Goal: Task Accomplishment & Management: Use online tool/utility

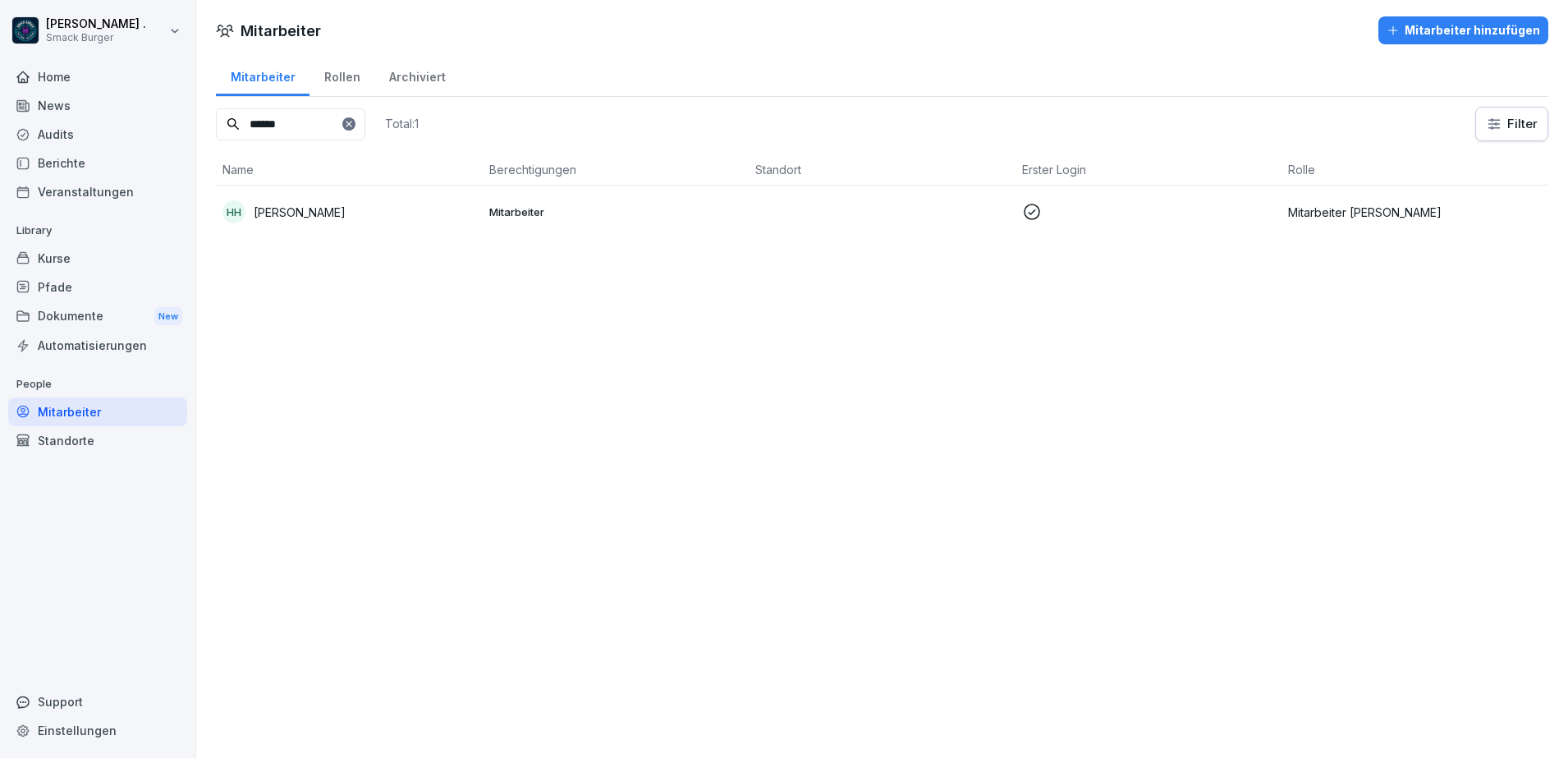
click at [45, 72] on div "Home" at bounding box center [98, 77] width 179 height 29
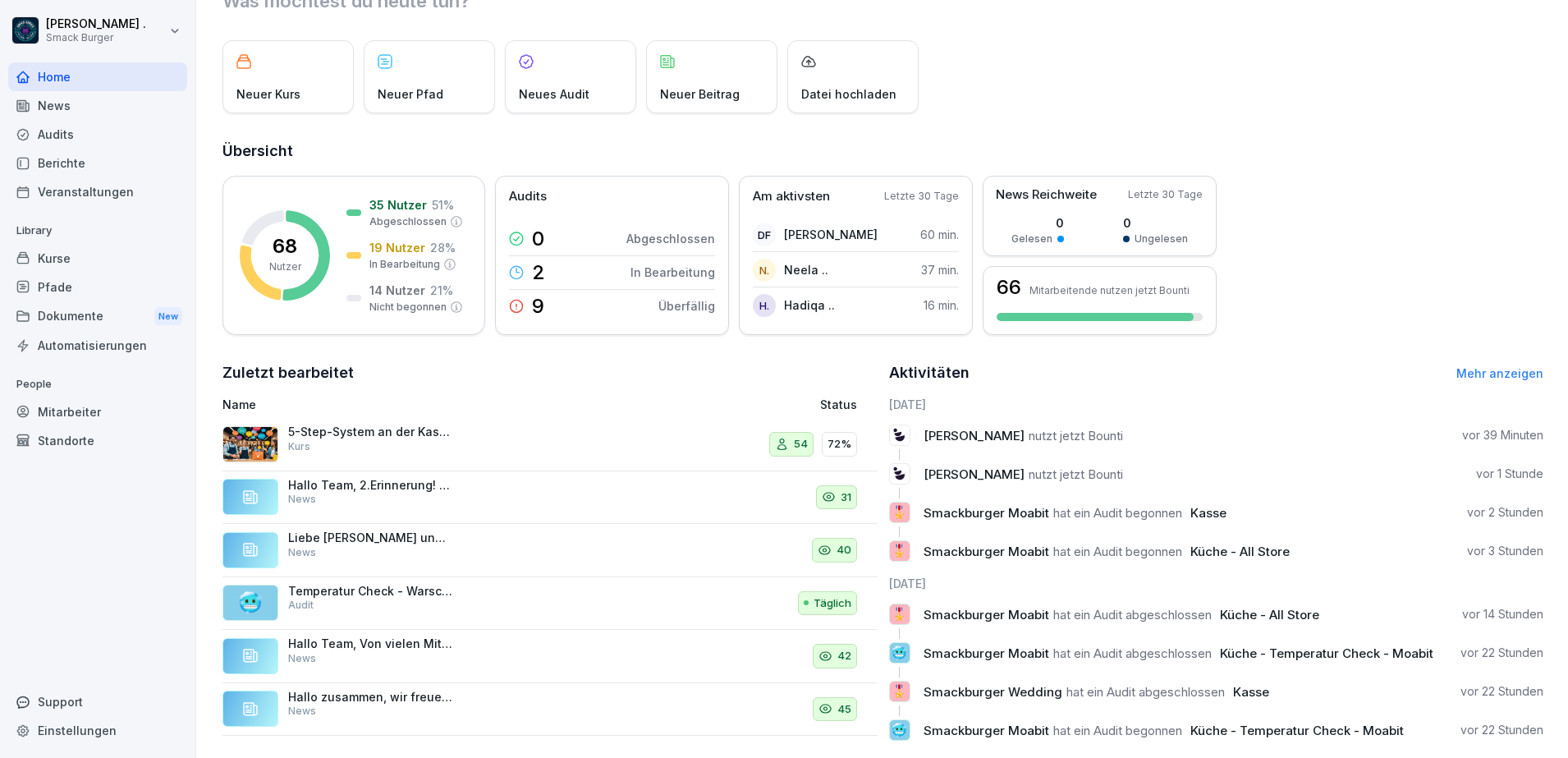
scroll to position [102, 0]
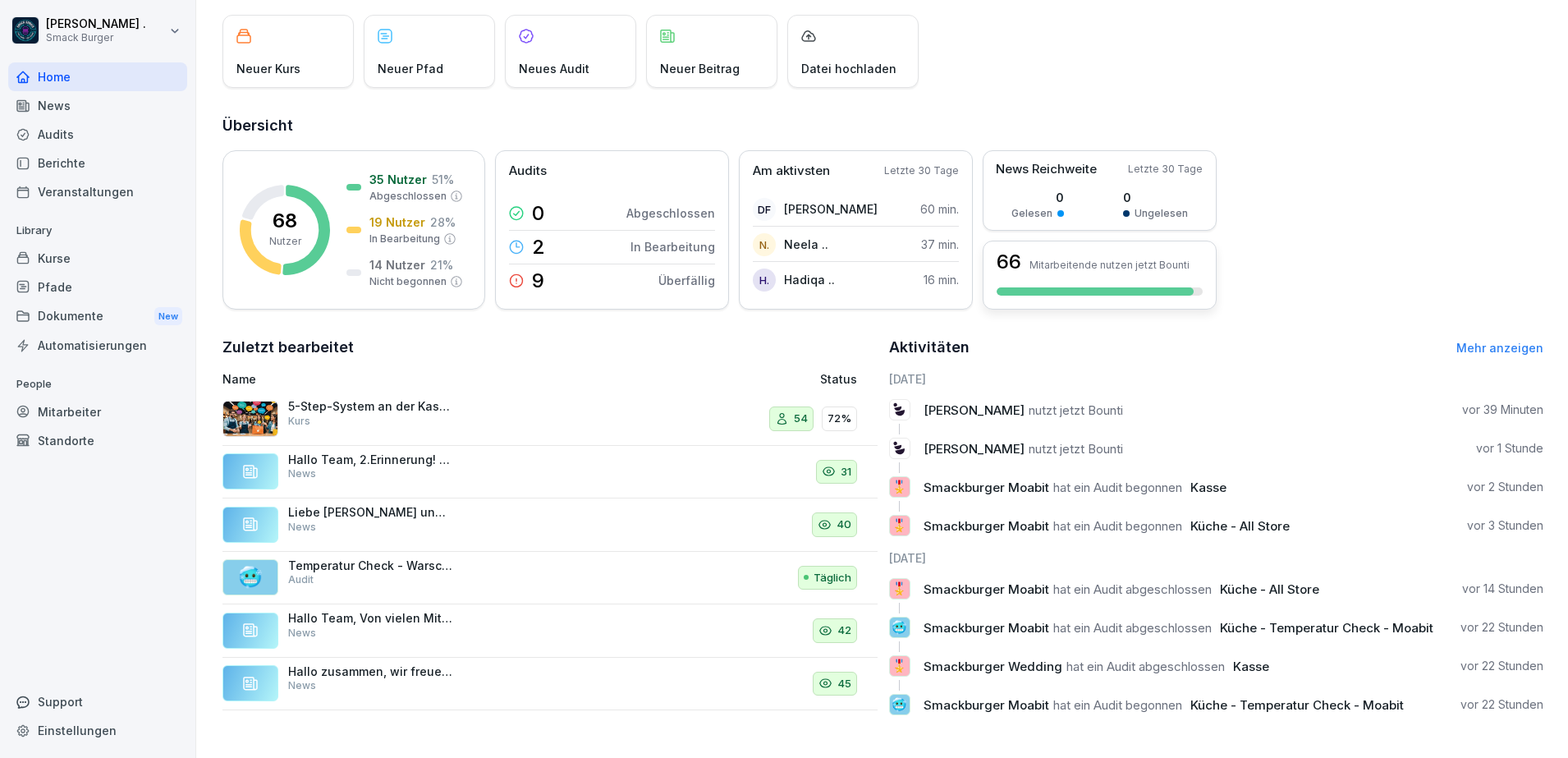
click at [1076, 264] on div "66 Mitarbeitende nutzen jetzt Bounti" at bounding box center [1100, 275] width 234 height 69
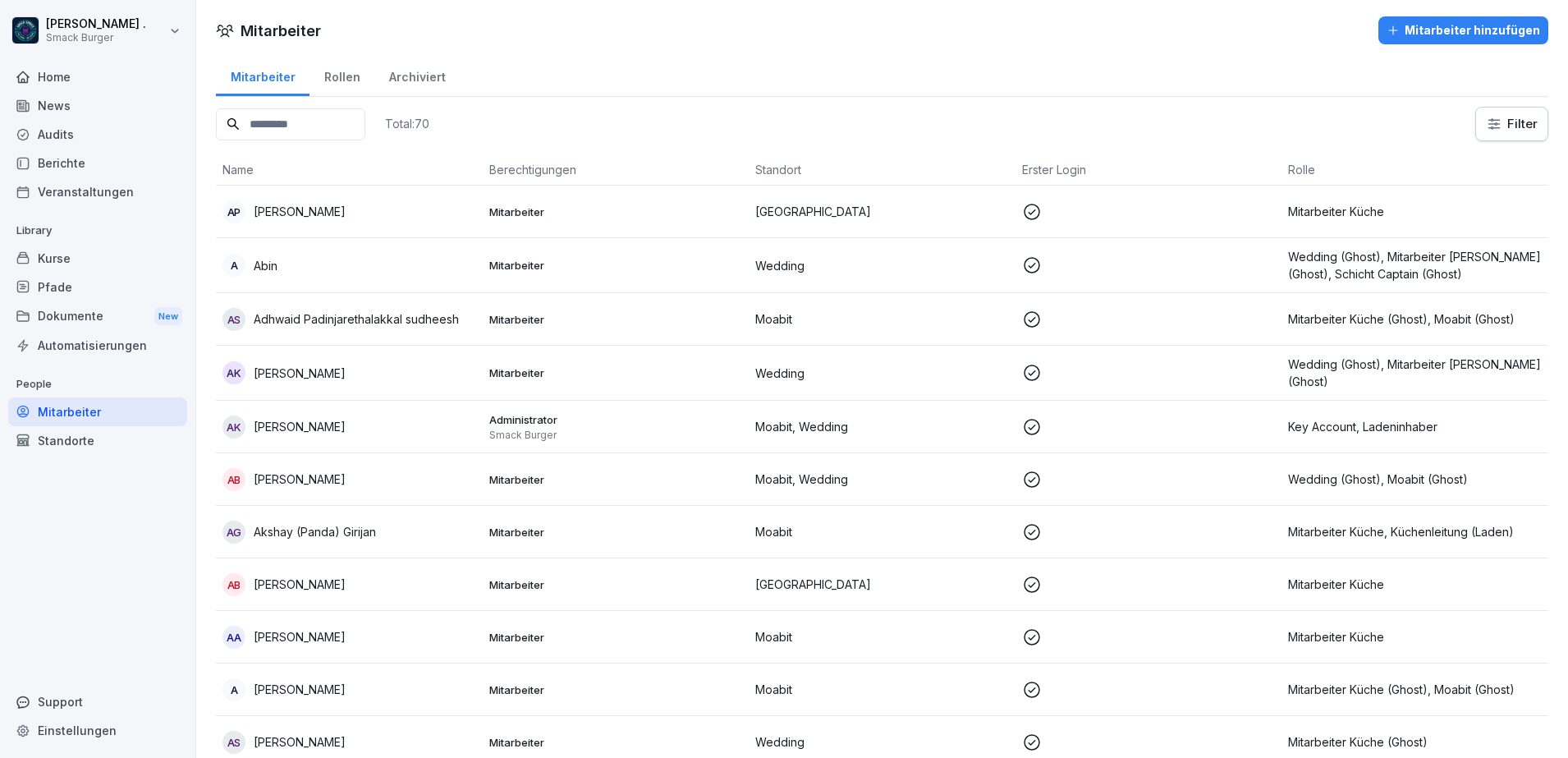
click at [76, 74] on div "Home" at bounding box center [98, 77] width 179 height 29
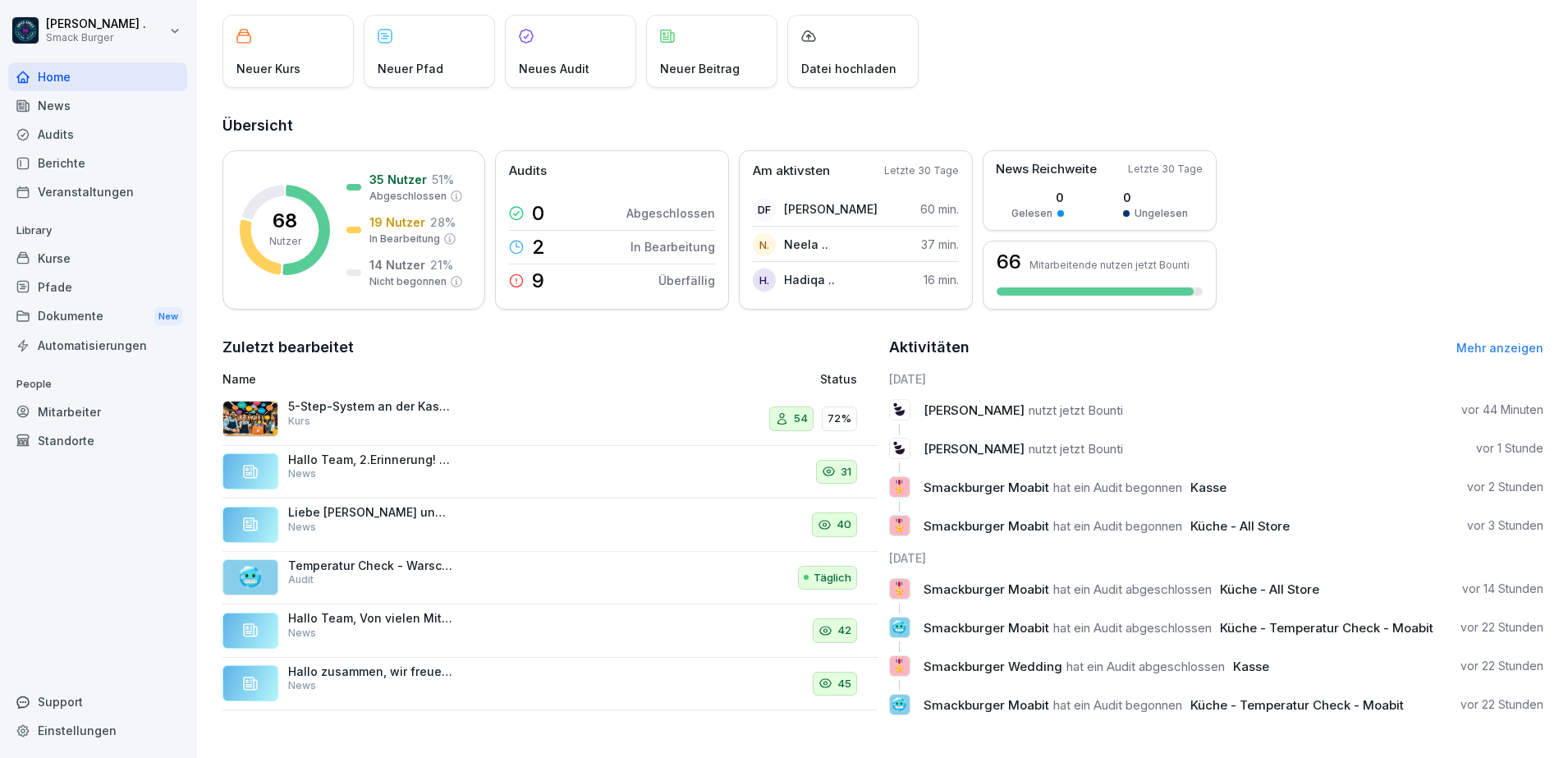
scroll to position [109, 0]
click at [382, 399] on p "5-Step-System an der Kasse" at bounding box center [370, 406] width 164 height 15
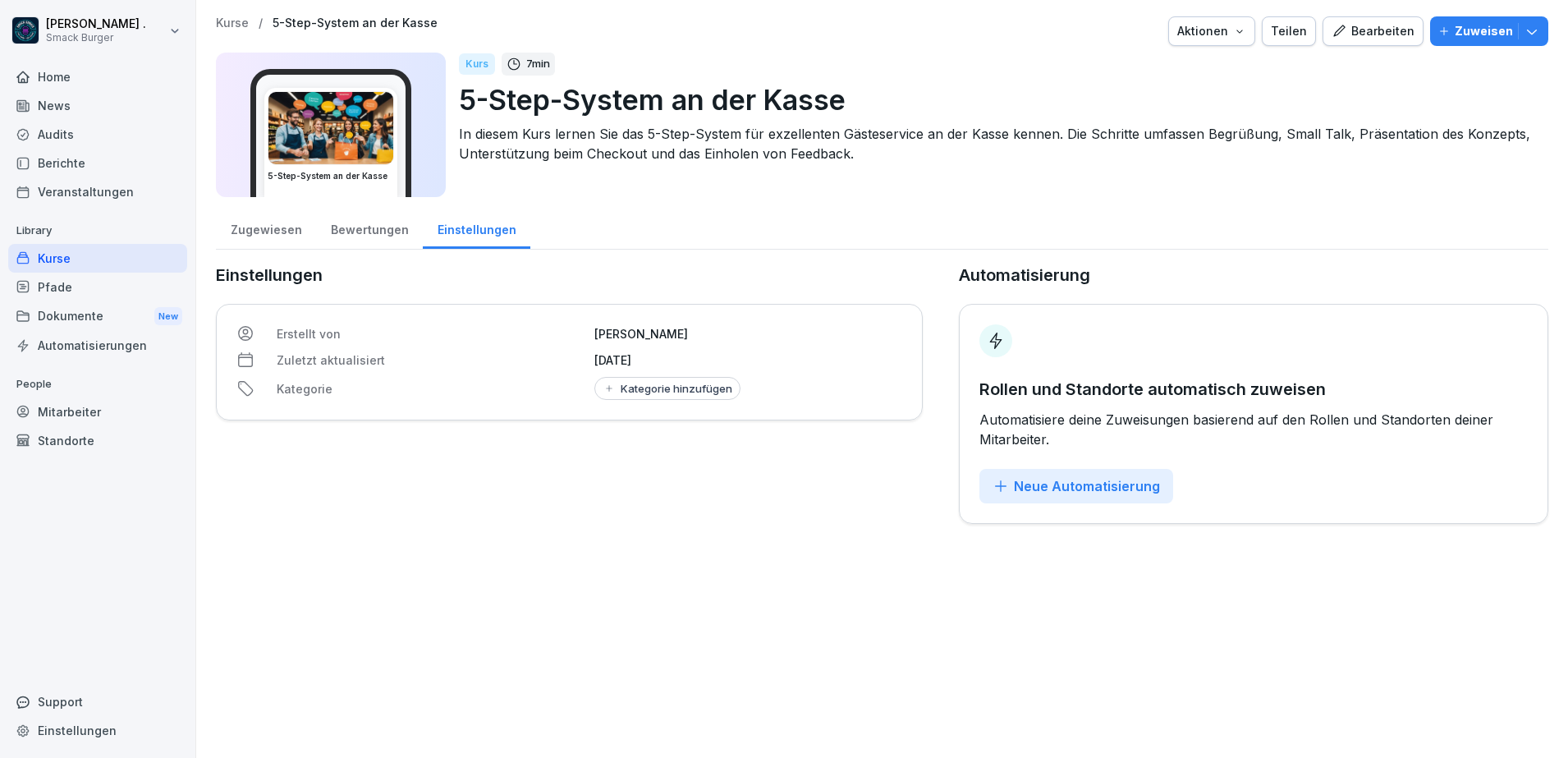
click at [354, 227] on div "Bewertungen" at bounding box center [369, 227] width 107 height 42
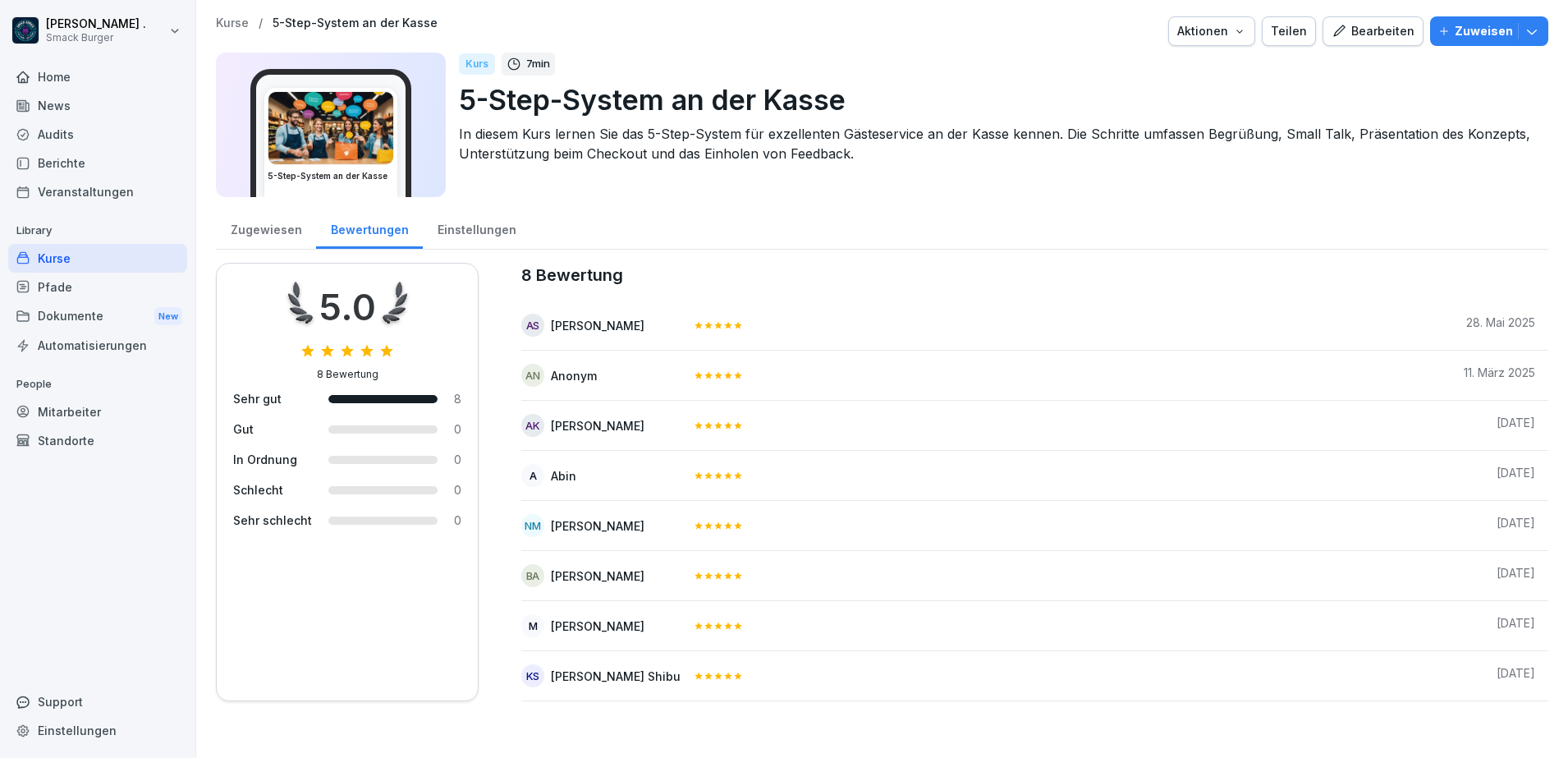
click at [468, 220] on div "Einstellungen" at bounding box center [476, 227] width 108 height 42
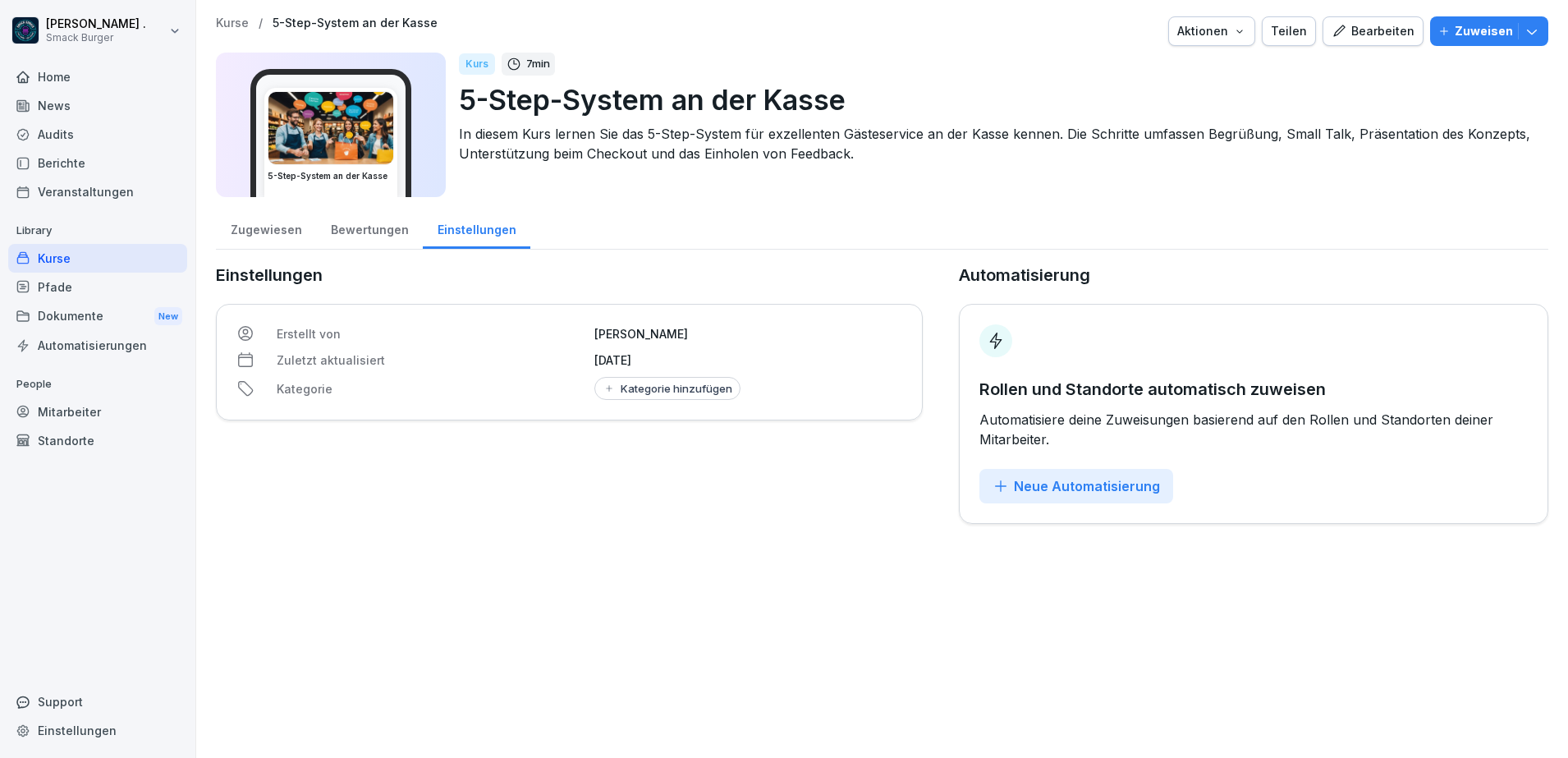
click at [335, 213] on div "Bewertungen" at bounding box center [369, 227] width 107 height 42
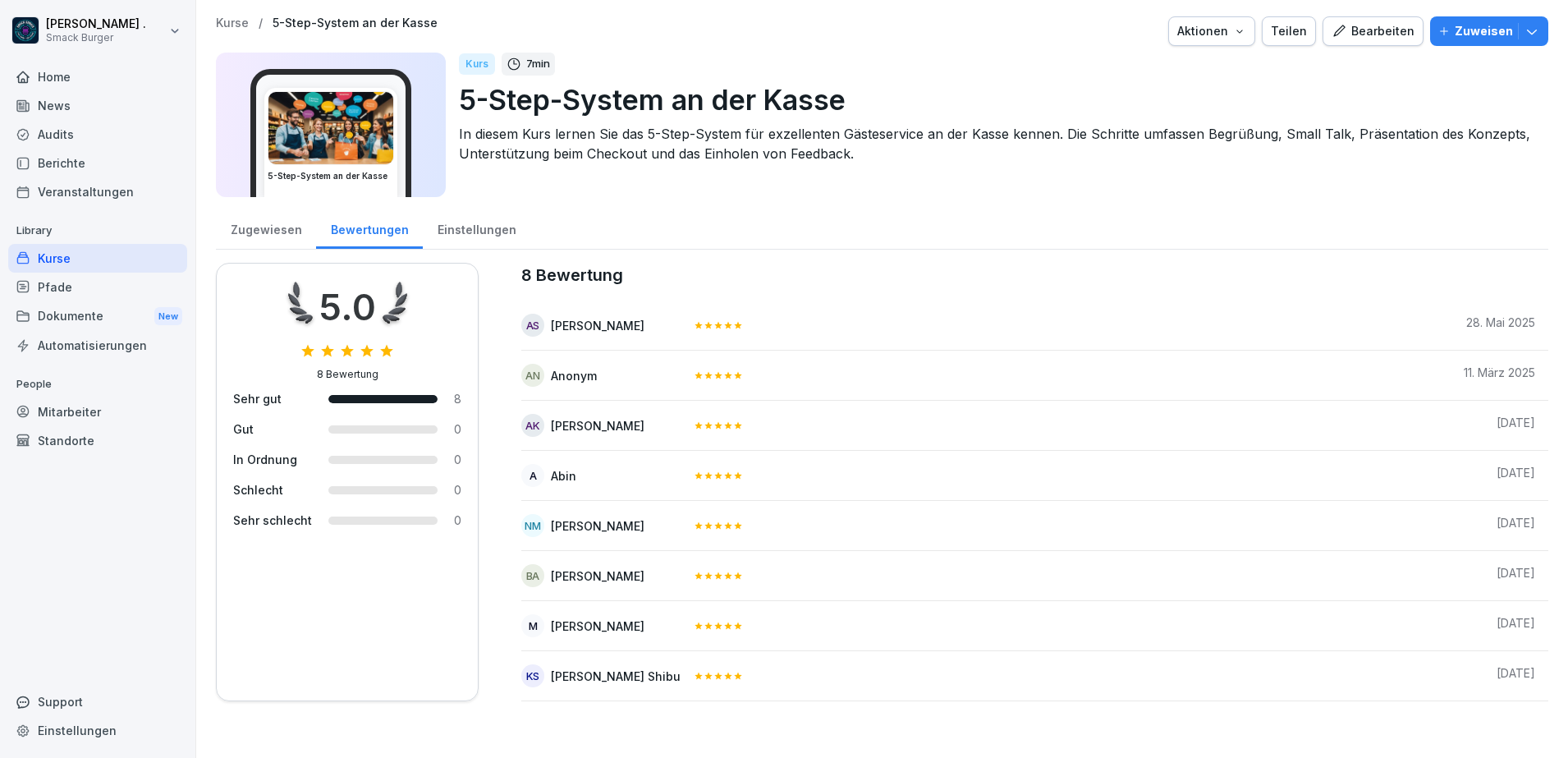
click at [298, 226] on div "Zugewiesen" at bounding box center [265, 227] width 100 height 42
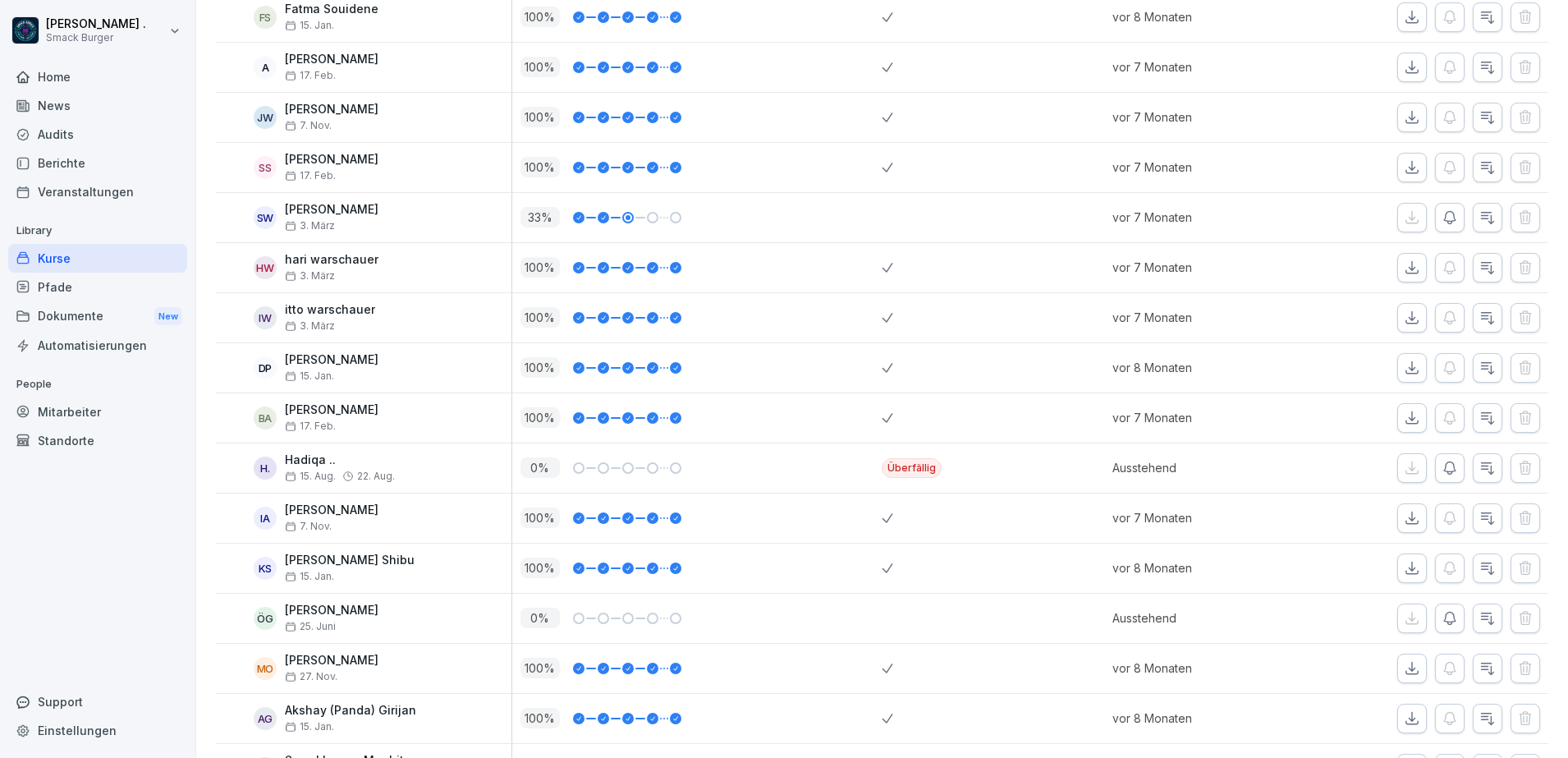
scroll to position [2258, 0]
click at [1442, 467] on icon "button" at bounding box center [1449, 465] width 16 height 16
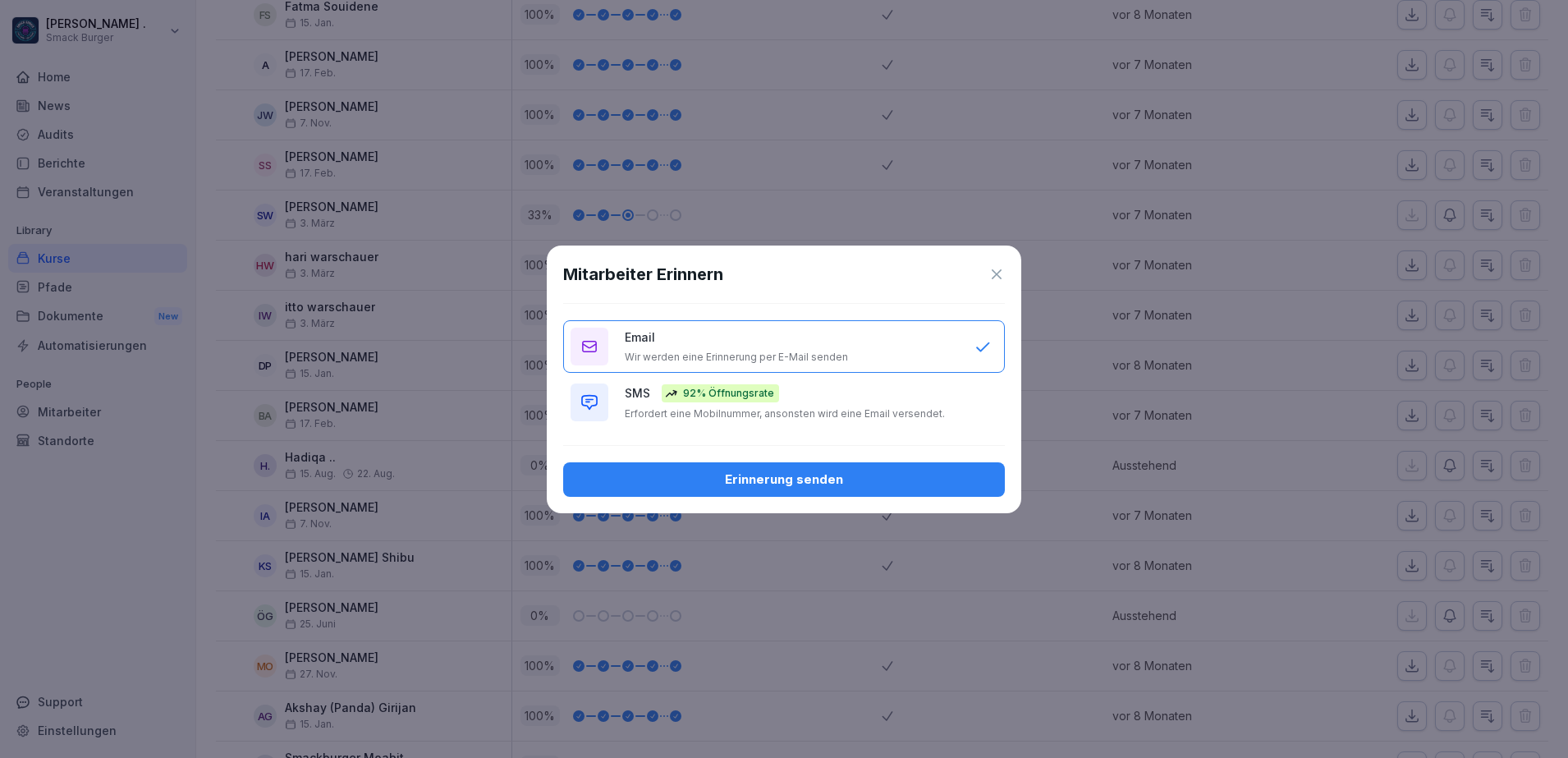
click at [634, 399] on p "SMS" at bounding box center [638, 393] width 26 height 17
click at [767, 483] on div "Erinnerung senden" at bounding box center [784, 479] width 416 height 18
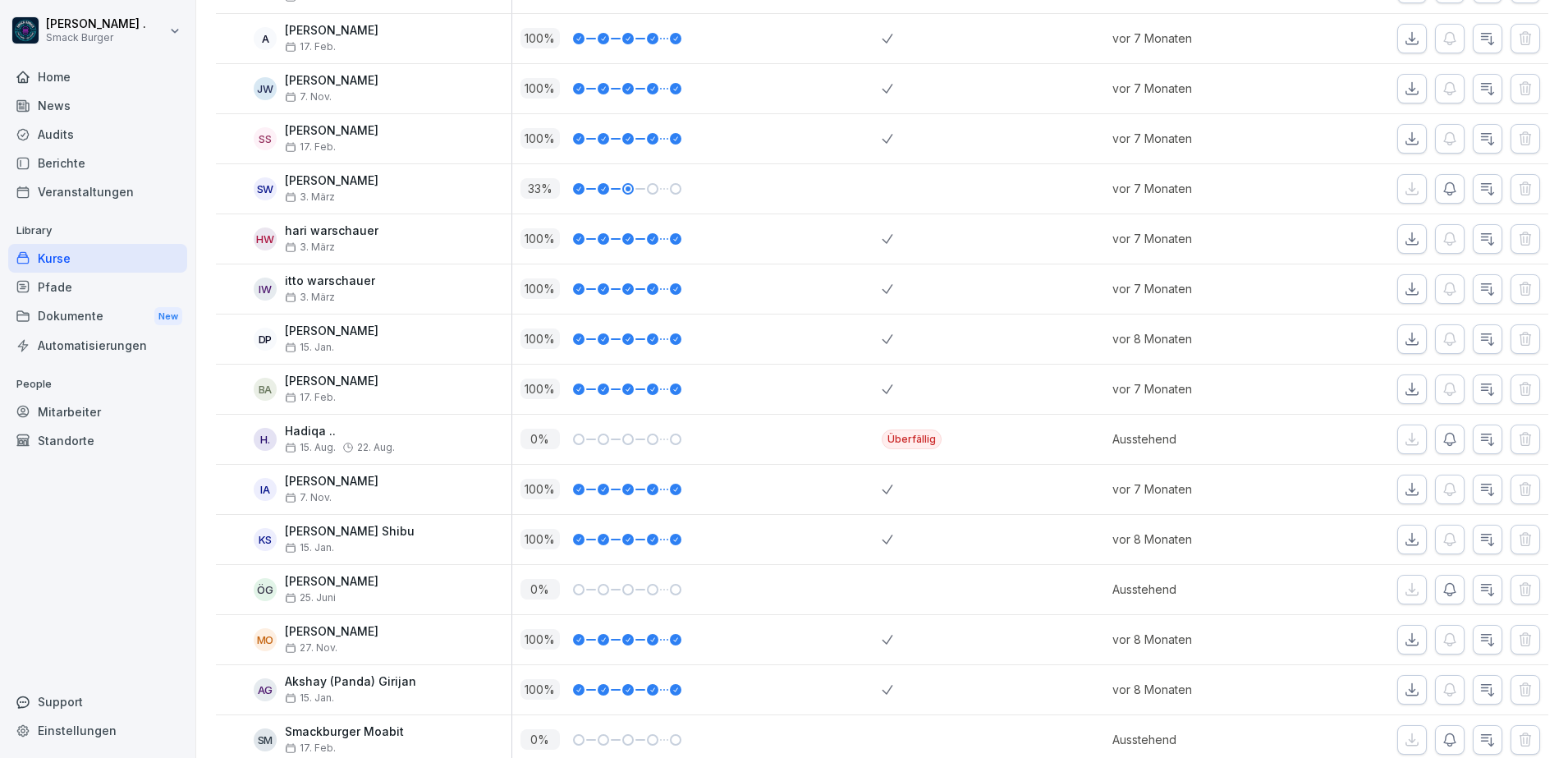
scroll to position [2182, 0]
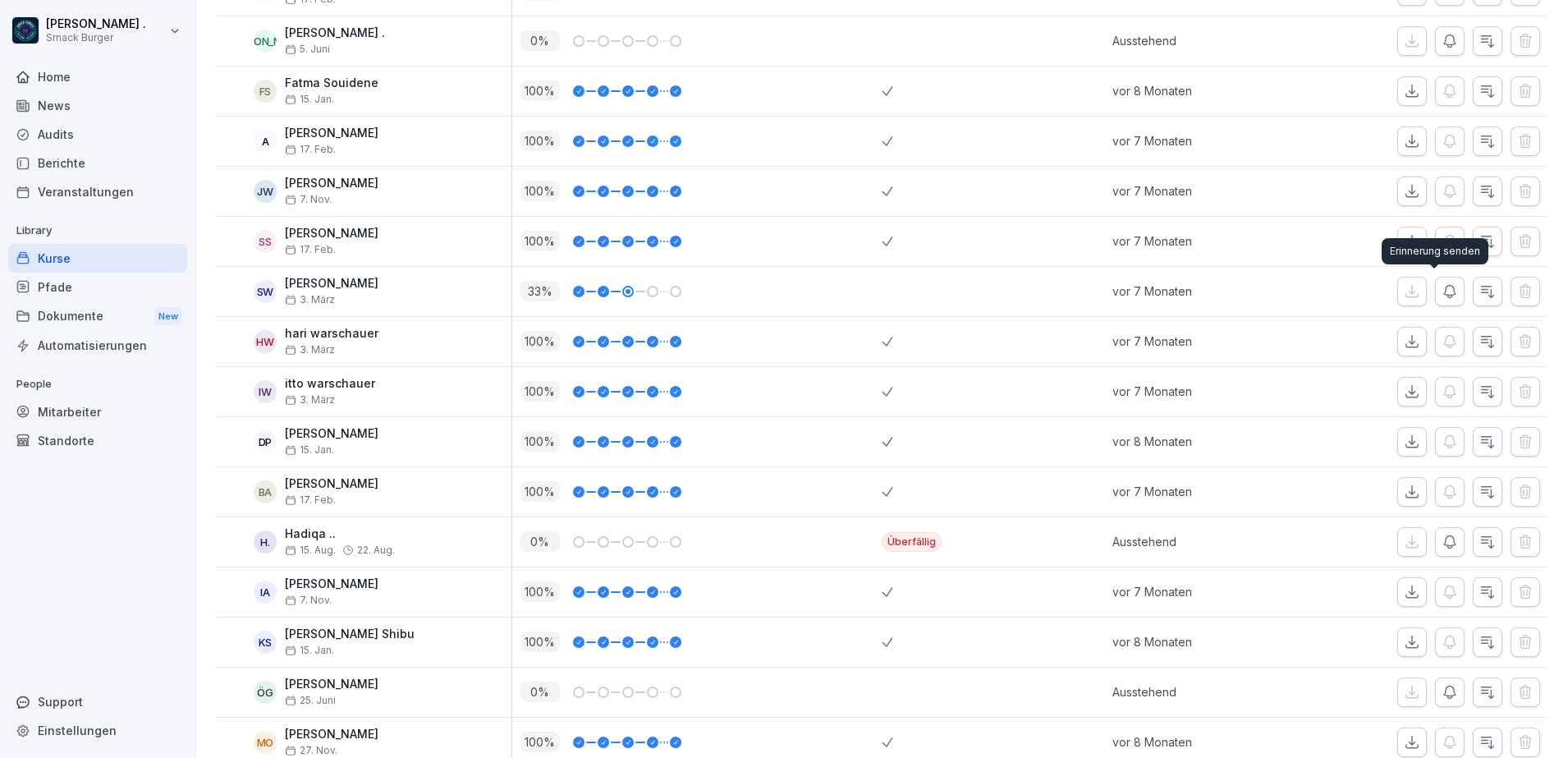
click at [1443, 300] on button "button" at bounding box center [1450, 291] width 30 height 30
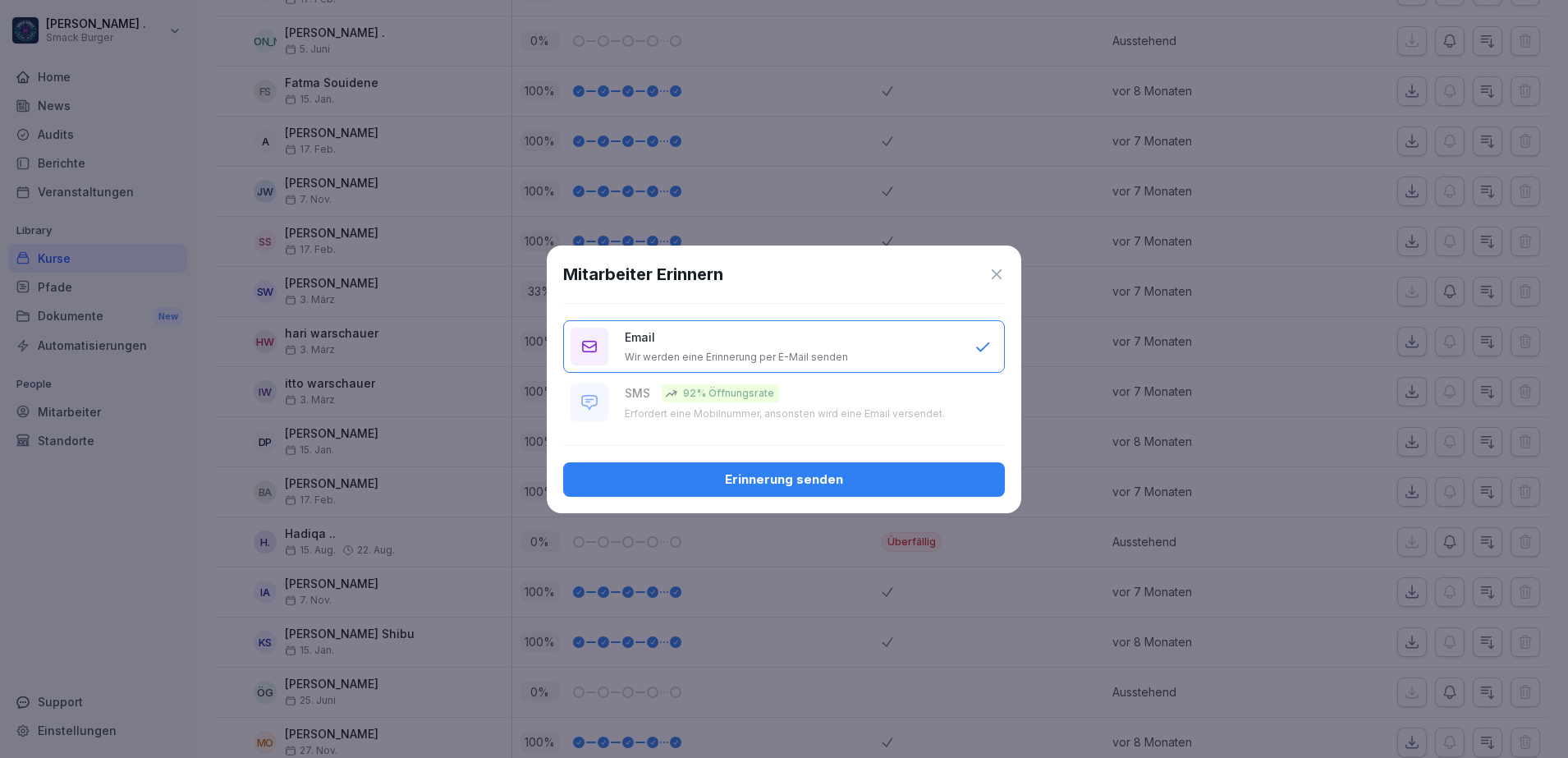
click at [766, 484] on div "Erinnerung senden" at bounding box center [784, 479] width 416 height 18
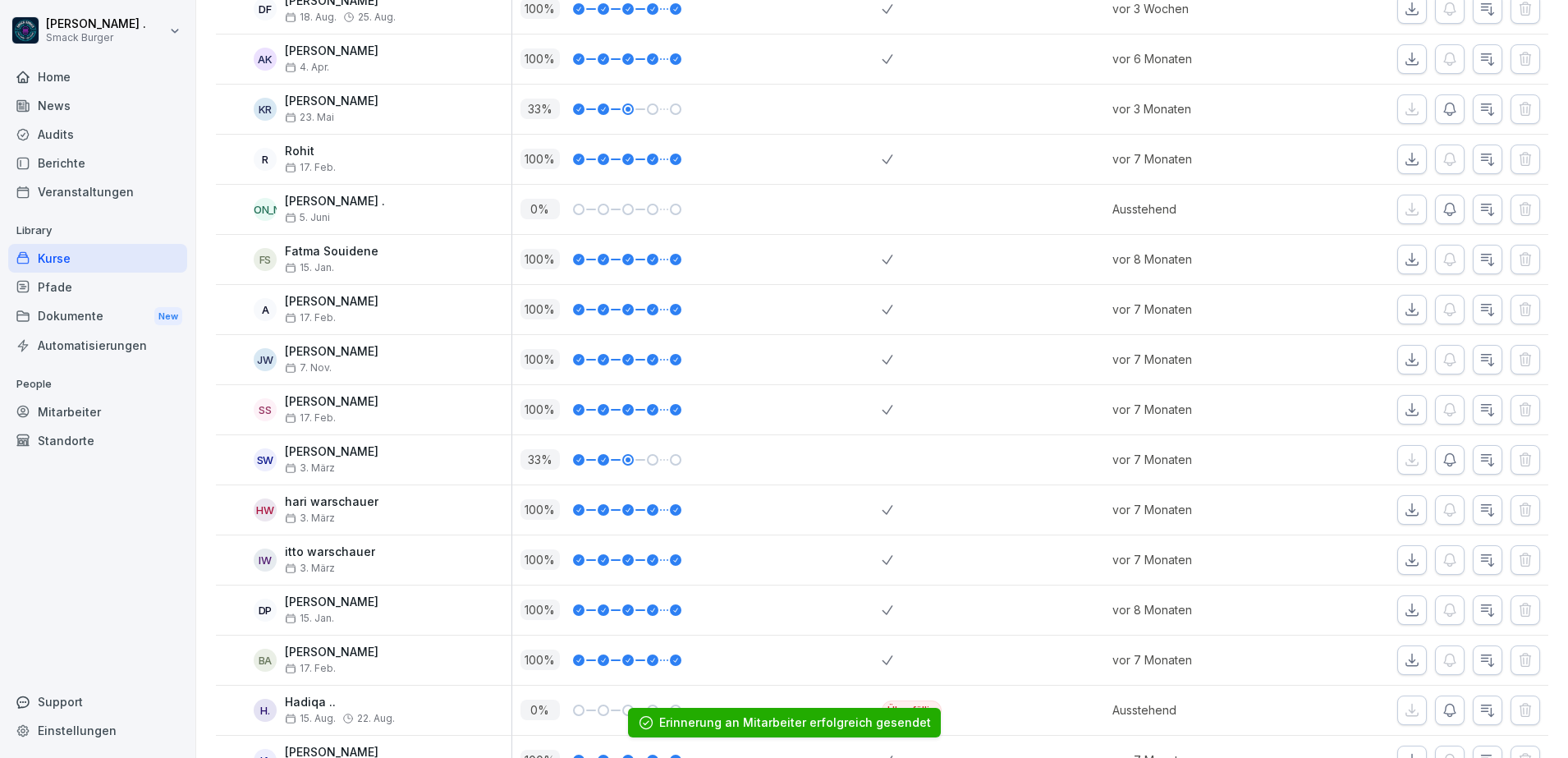
scroll to position [1977, 0]
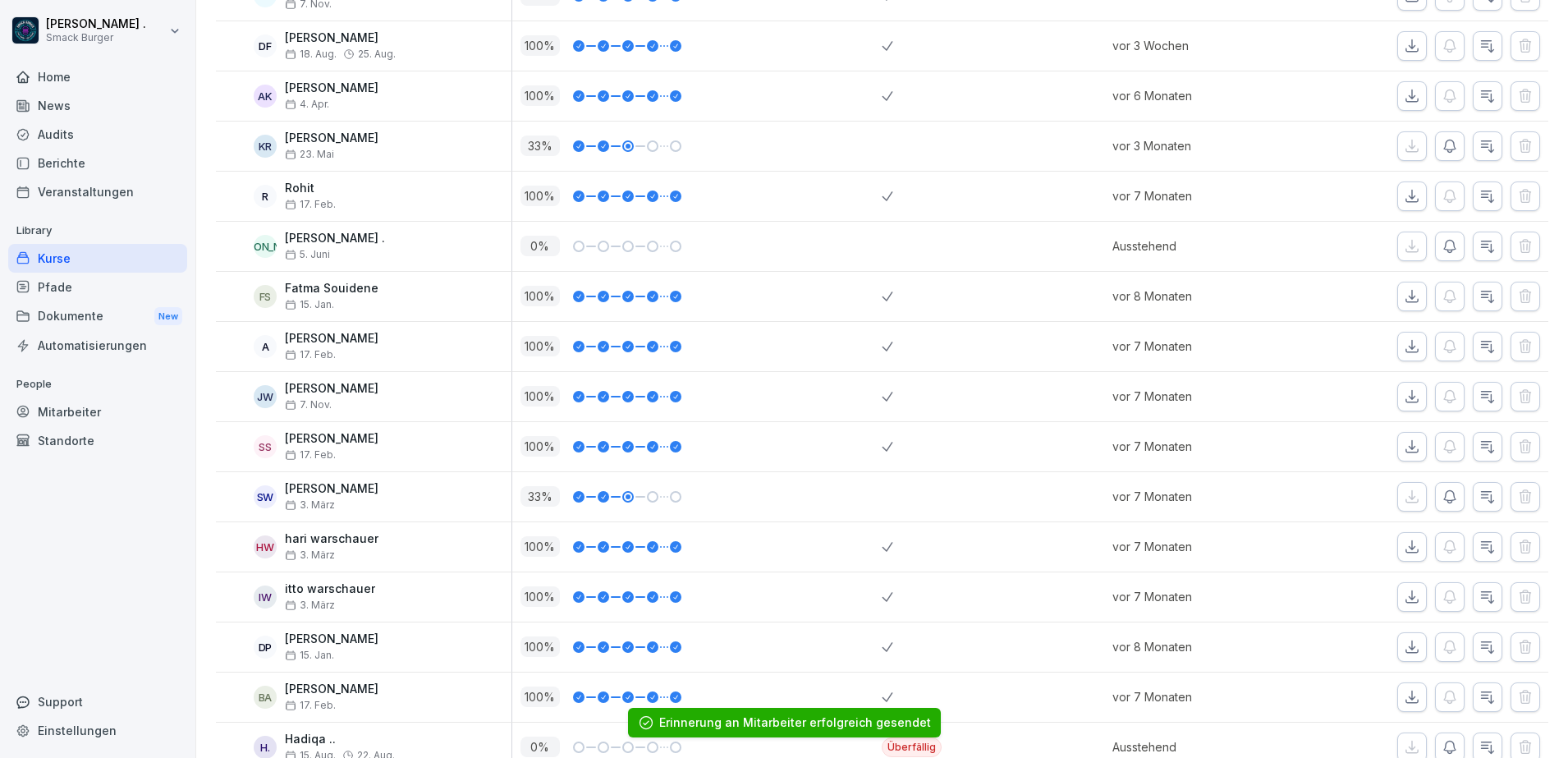
click at [1442, 247] on icon "button" at bounding box center [1449, 246] width 16 height 16
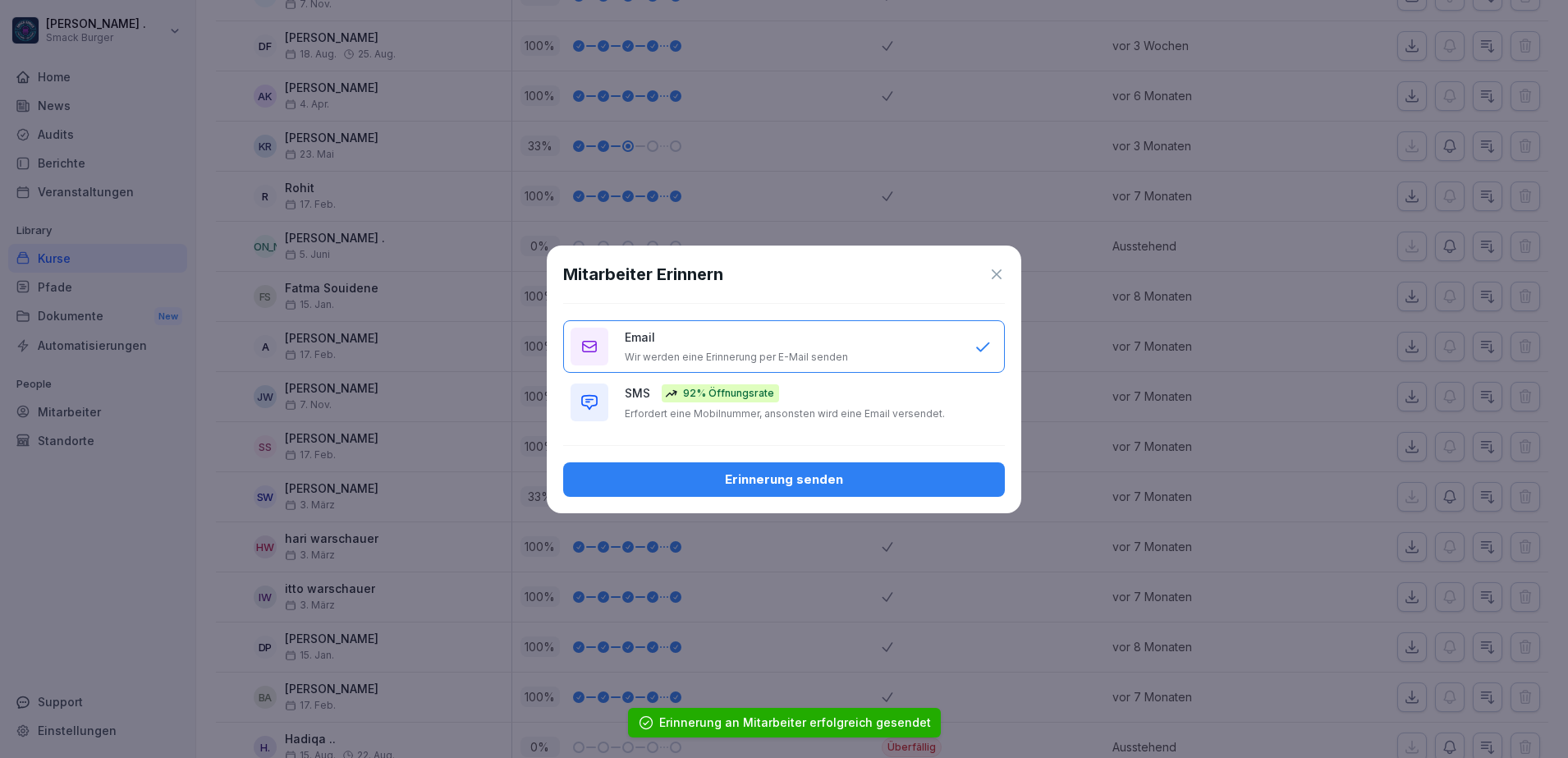
click at [631, 404] on div "SMS 92% Öffnungsrate Erfordert eine Mobilnummer, ansonsten wird eine Email vers…" at bounding box center [791, 402] width 334 height 36
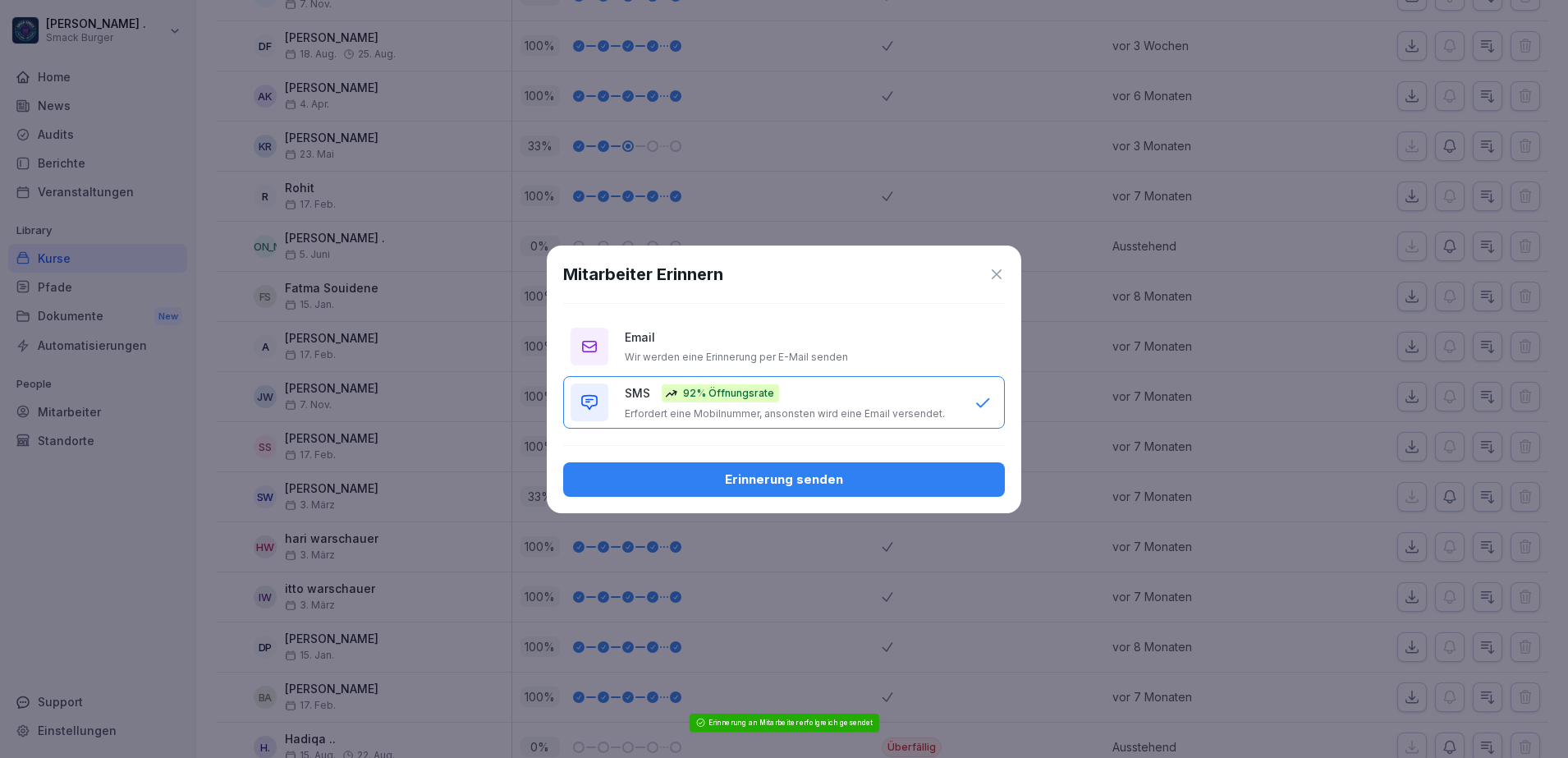
click at [647, 463] on div "Mitarbeiter Erinnern Email Wir werden eine Erinnerung per E-Mail senden SMS 92%…" at bounding box center [784, 380] width 475 height 268
click at [648, 477] on div "Erinnerung senden" at bounding box center [784, 479] width 416 height 18
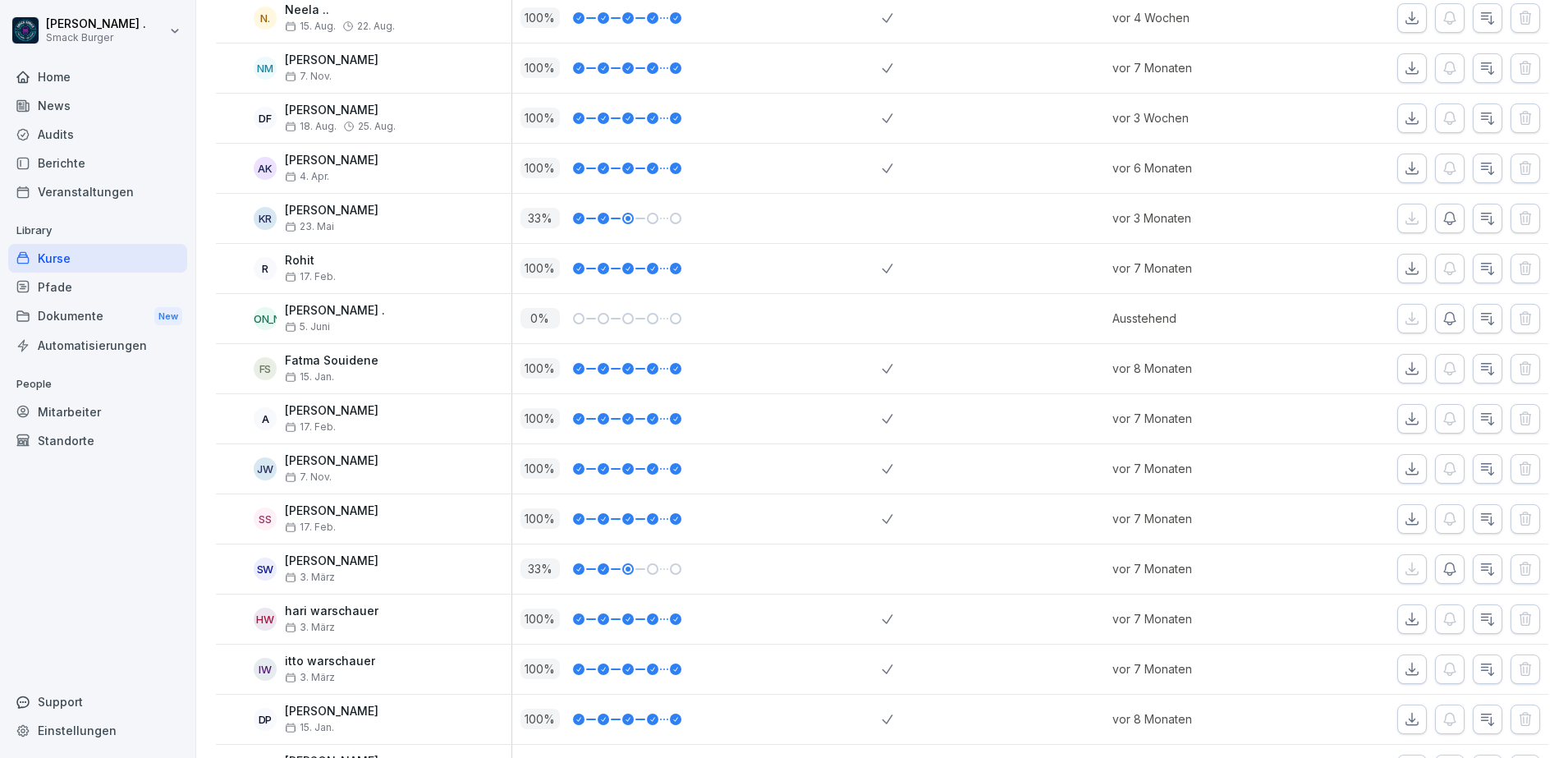
scroll to position [1874, 0]
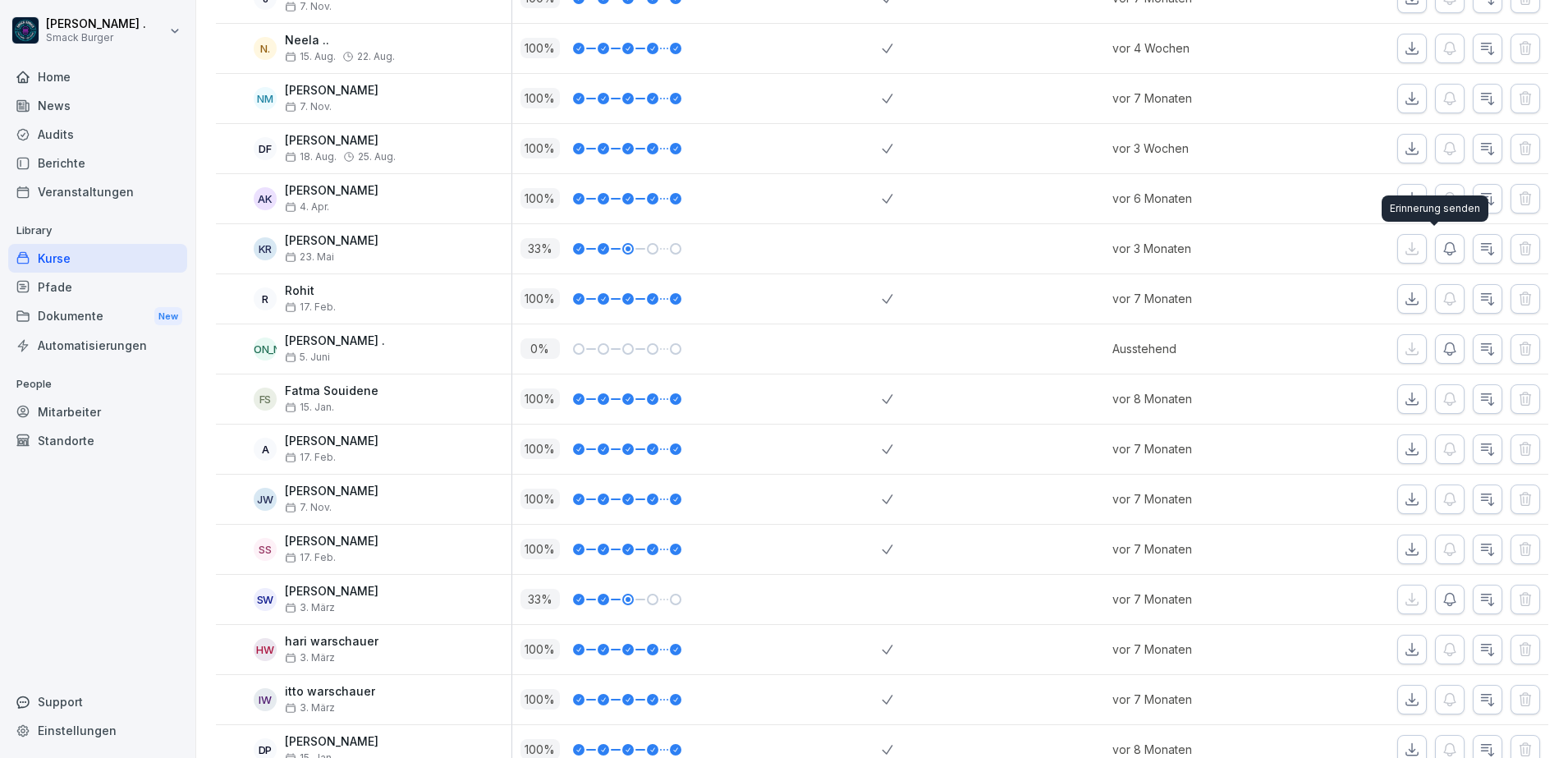
click at [1442, 253] on icon "button" at bounding box center [1449, 248] width 16 height 16
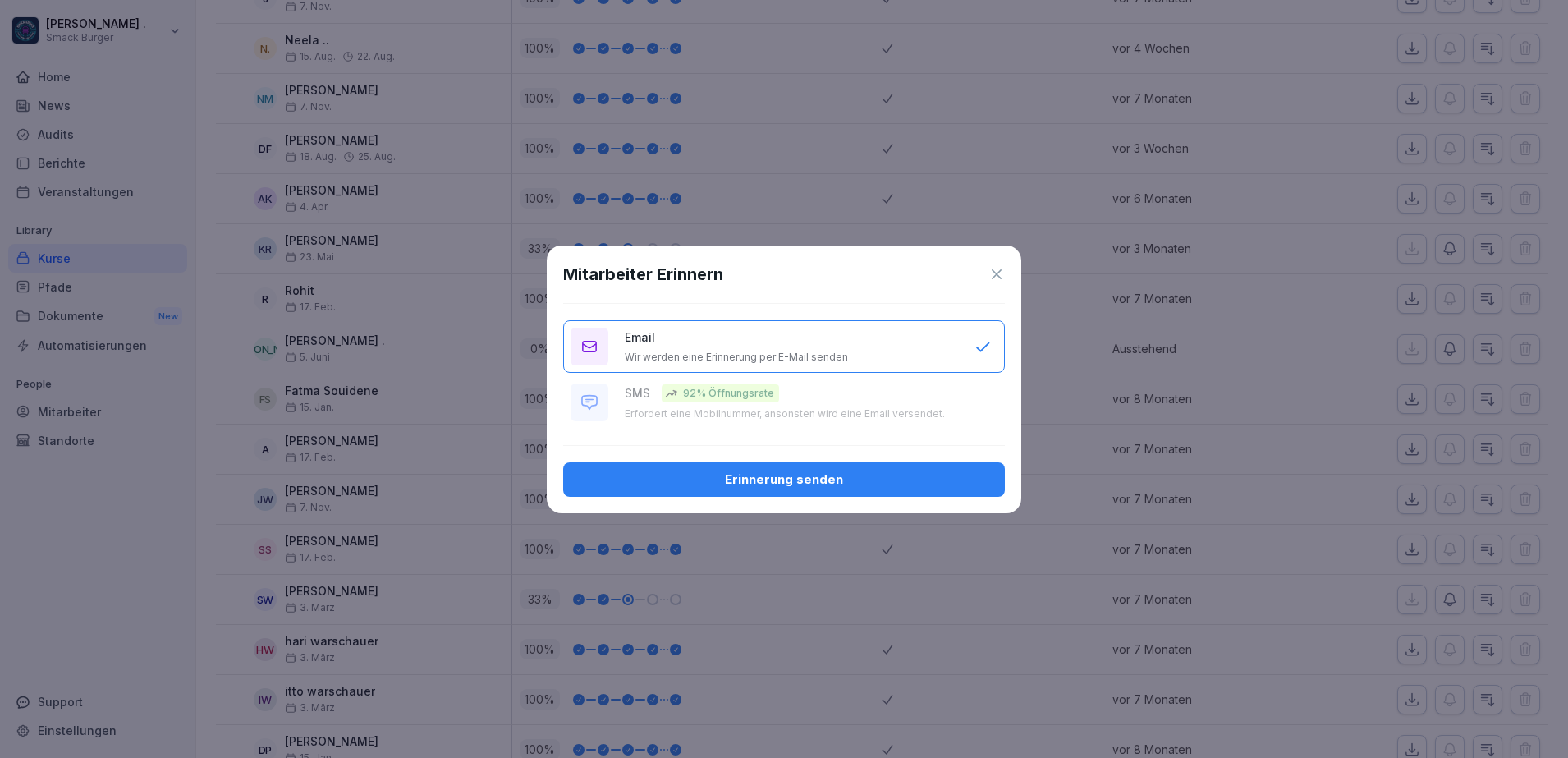
click at [778, 480] on div "Erinnerung senden" at bounding box center [784, 479] width 416 height 18
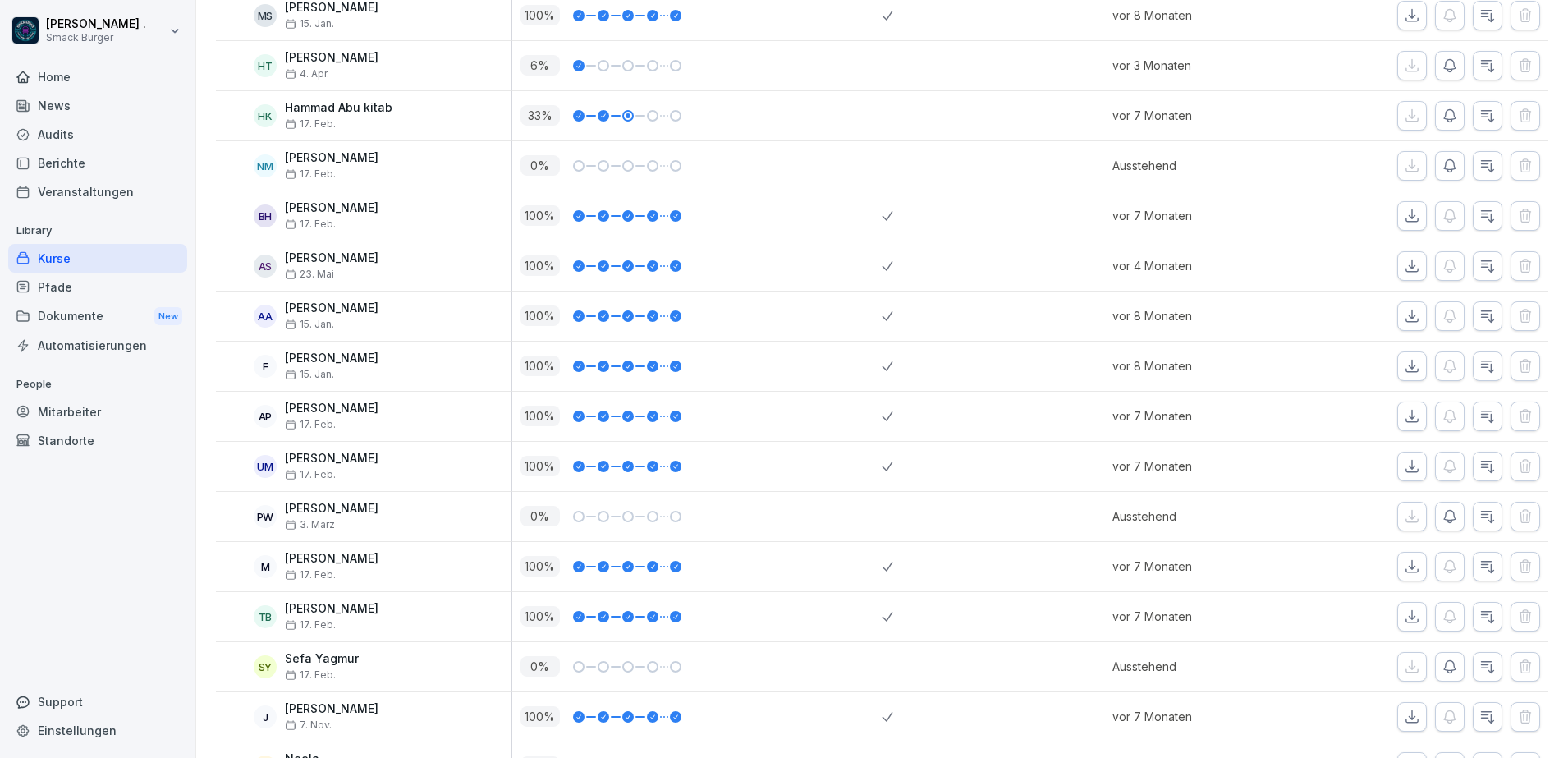
scroll to position [1052, 0]
